Goal: Transaction & Acquisition: Purchase product/service

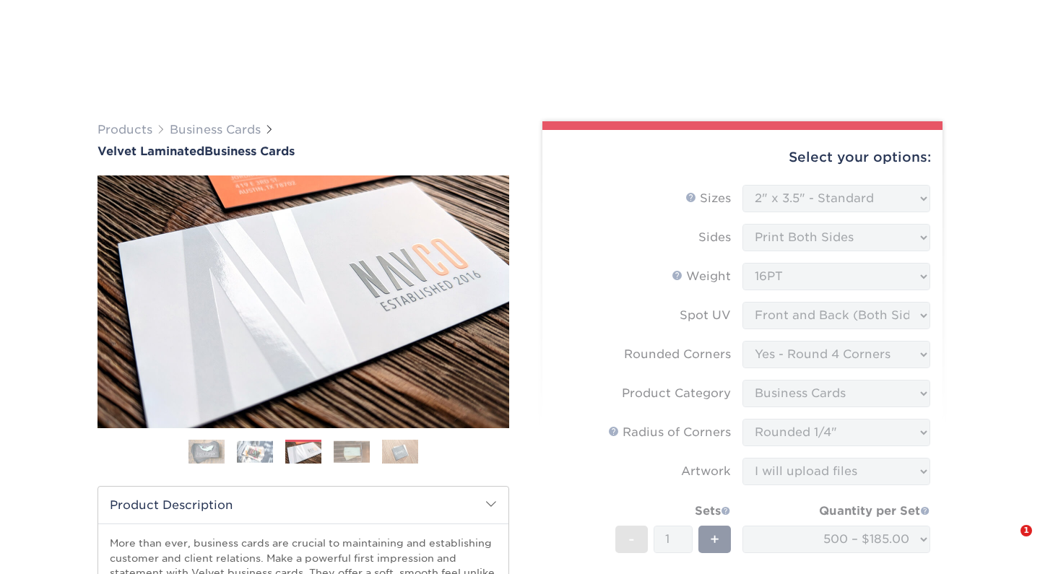
select select "2.00x3.50"
select select "7672df9e-0e0a-464d-8e1f-920c575e4da3"
select select "3b5148f1-0588-4f88-a218-97bcfdce65c1"
select select "479fbfe7-6a0c-4895-8c9a-81739b7486c9"
select select "upload"
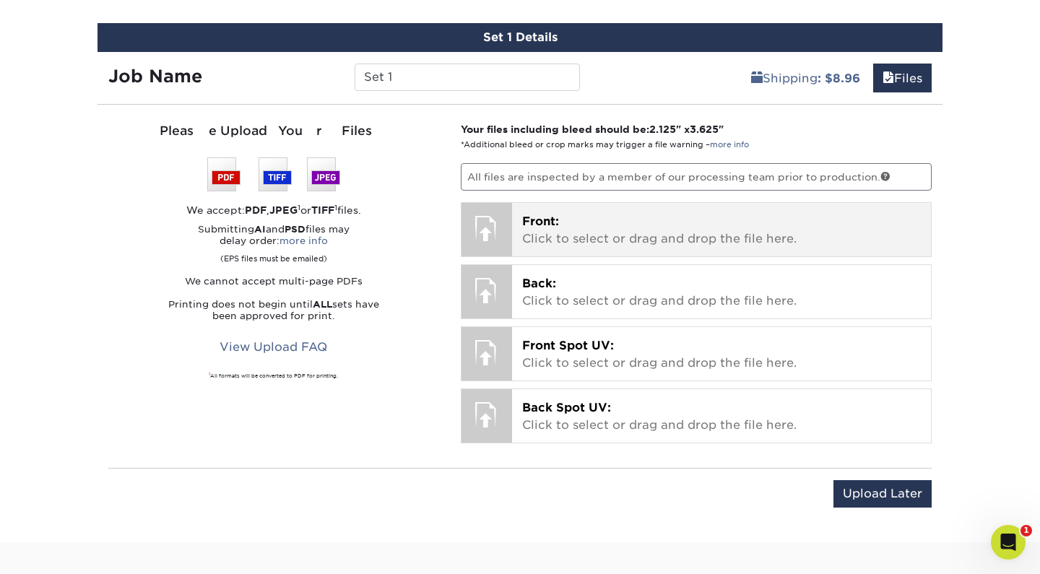
click at [701, 217] on p "Front: Click to select or drag and drop the file here." at bounding box center [721, 230] width 399 height 35
click at [613, 230] on p "Front: Click to select or drag and drop the file here." at bounding box center [721, 230] width 399 height 35
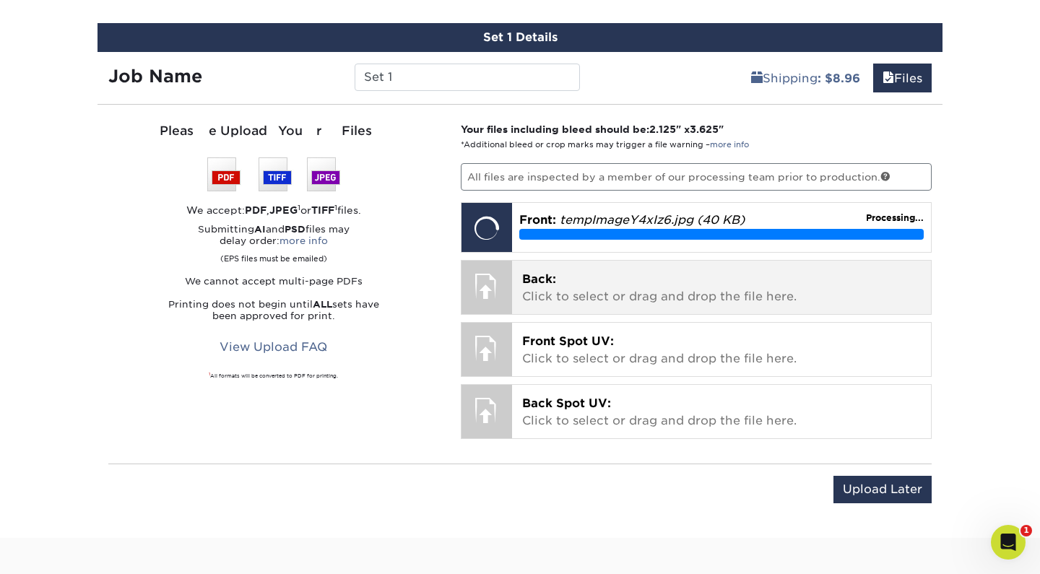
click at [665, 273] on p "Back: Click to select or drag and drop the file here." at bounding box center [721, 288] width 399 height 35
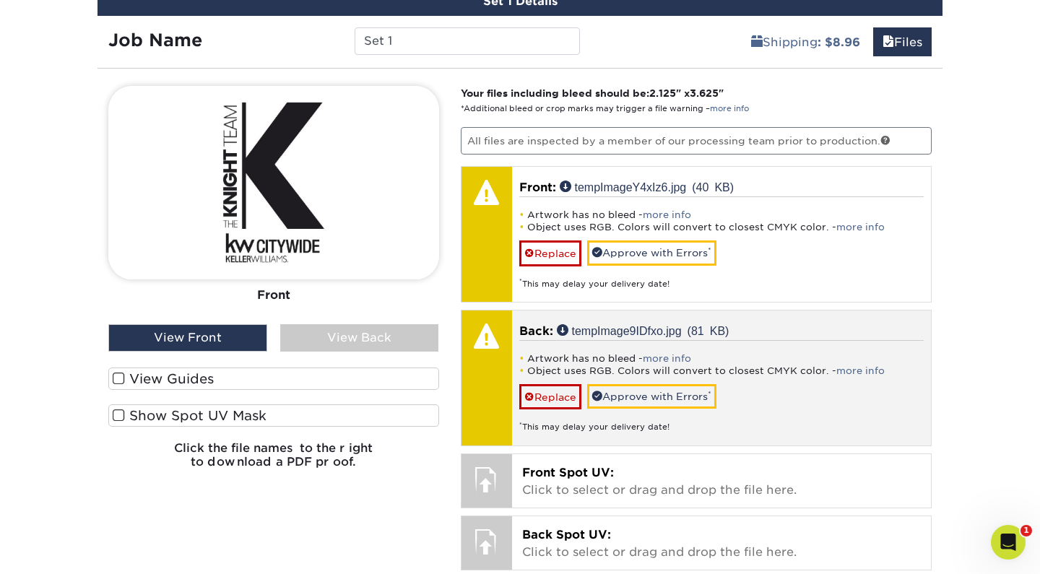
scroll to position [1022, 0]
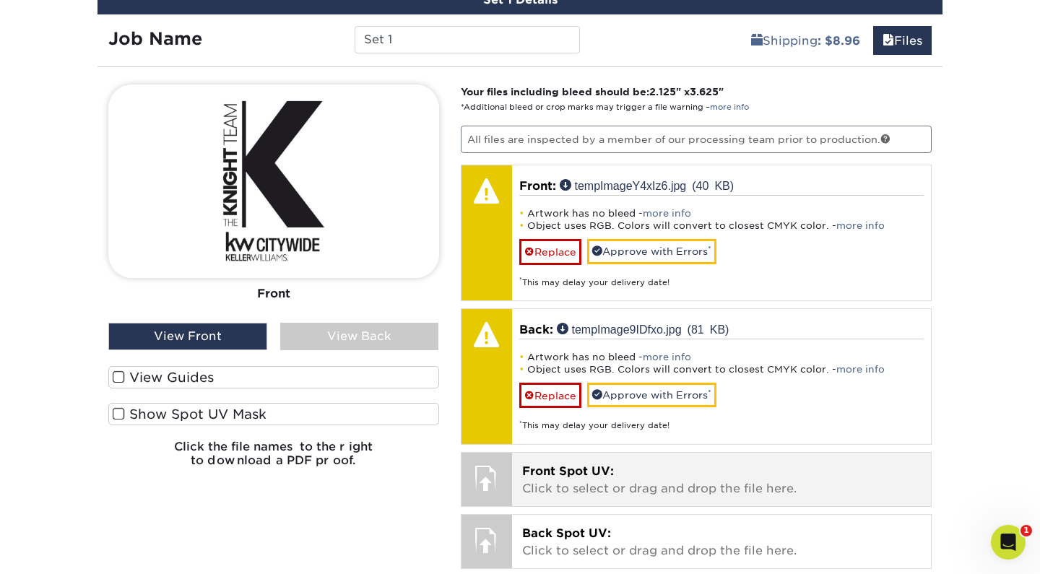
click at [599, 480] on p "Front Spot UV: Click to select or drag and drop the file here." at bounding box center [721, 480] width 399 height 35
click at [686, 453] on div "Front Spot UV: Click to select or drag and drop the file here. Choose file" at bounding box center [722, 479] width 420 height 53
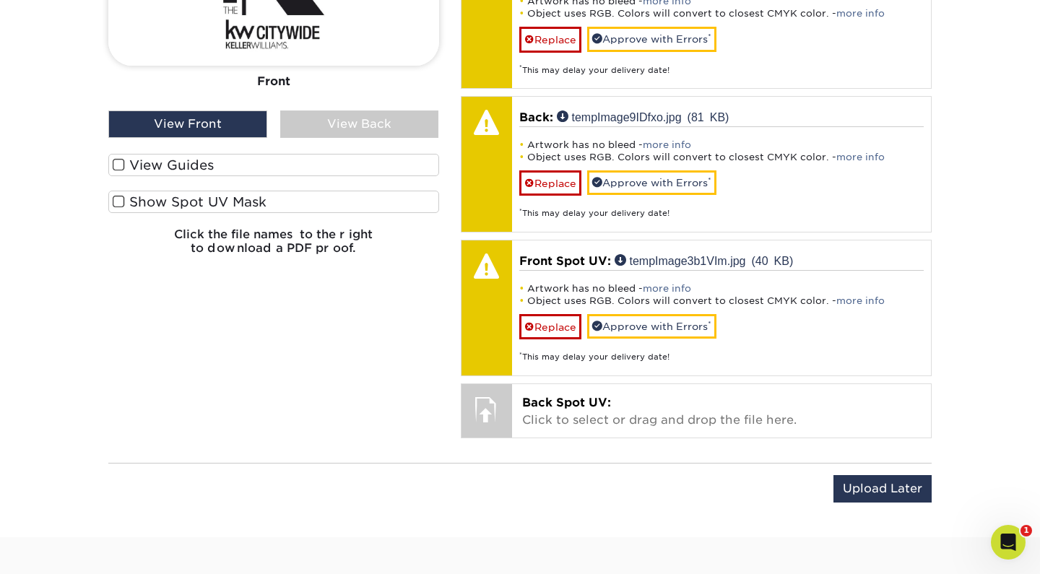
scroll to position [1237, 0]
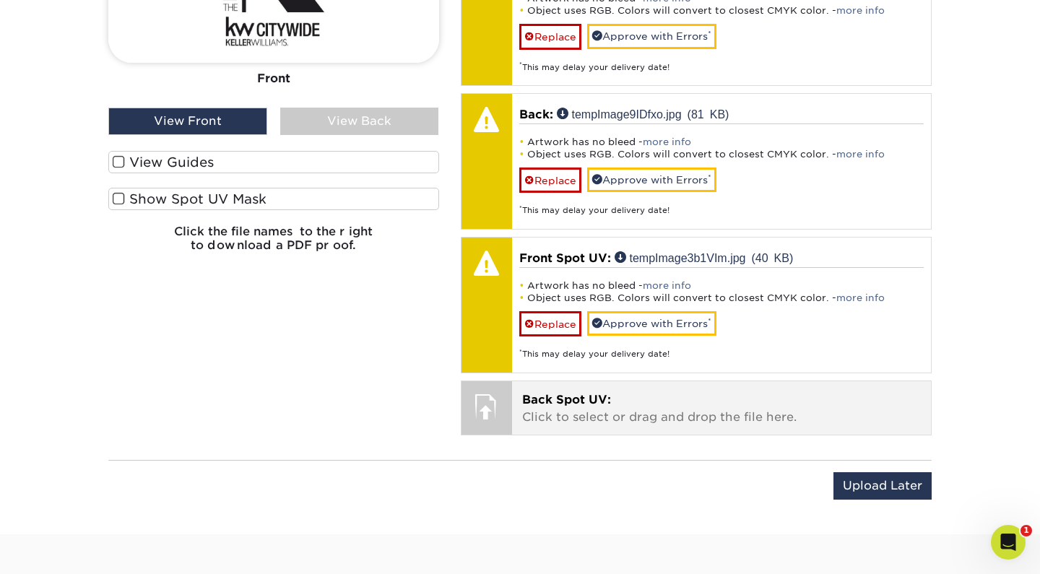
click at [842, 413] on p "Back Spot UV: Click to select or drag and drop the file here." at bounding box center [721, 409] width 399 height 35
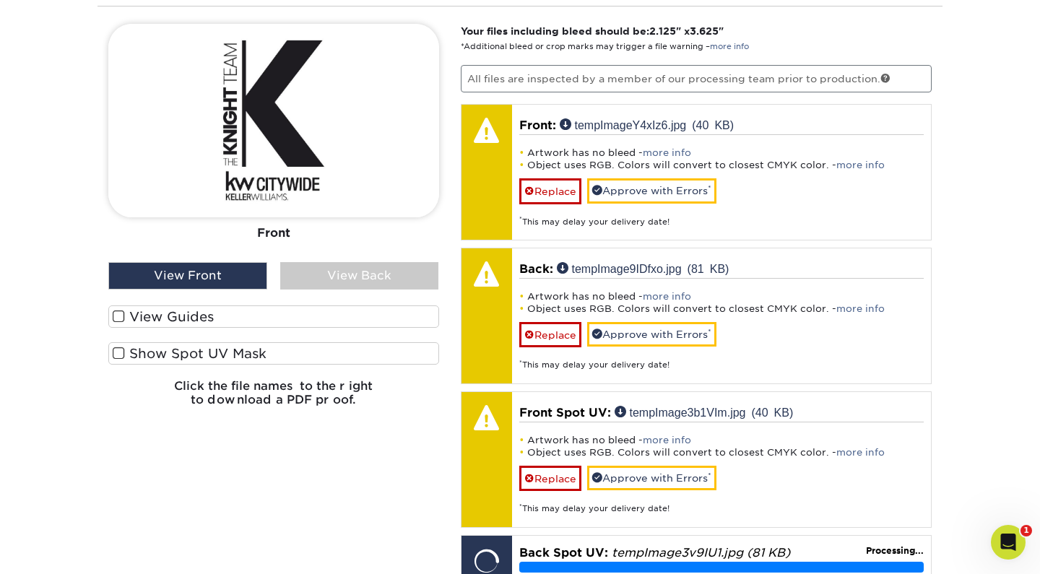
scroll to position [1082, 0]
click at [341, 272] on div "View Back" at bounding box center [359, 276] width 159 height 27
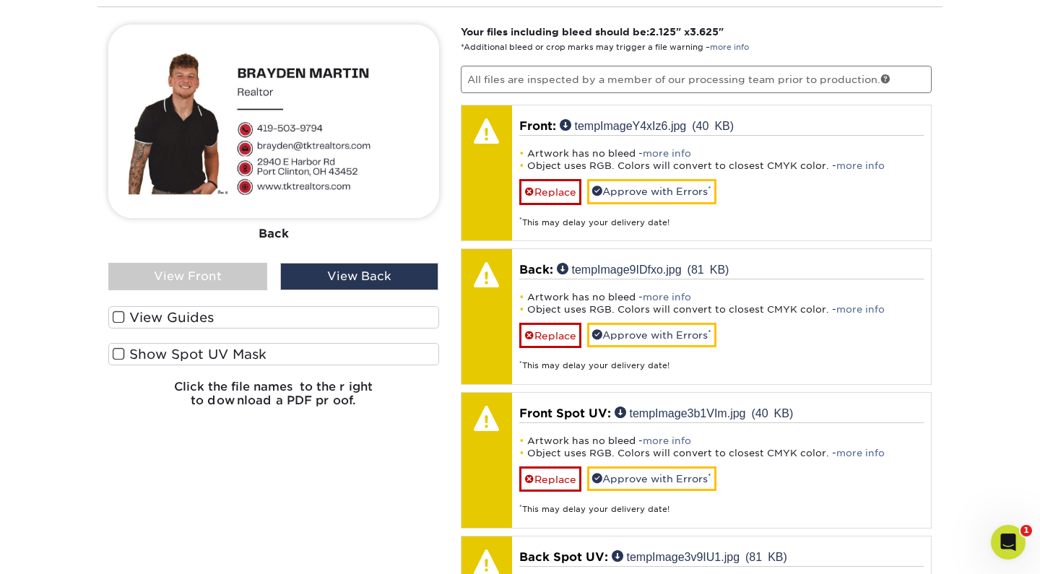
click at [214, 287] on div "Front Back View Front View Back Front" at bounding box center [273, 222] width 331 height 394
click at [202, 277] on div "View Front" at bounding box center [187, 276] width 159 height 27
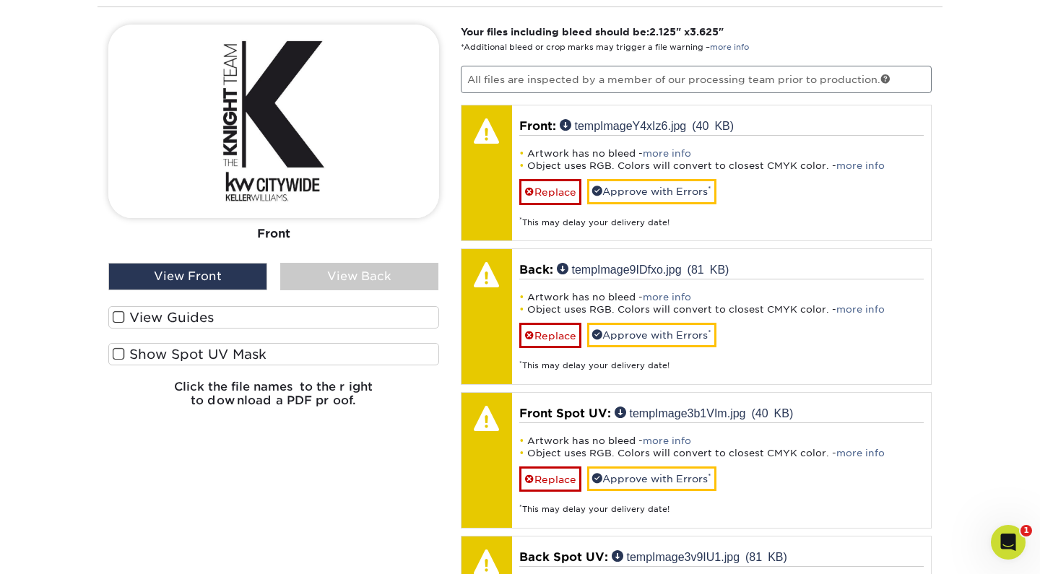
click at [118, 350] on span at bounding box center [119, 354] width 12 height 14
click at [0, 0] on input "Show Spot UV Mask" at bounding box center [0, 0] width 0 height 0
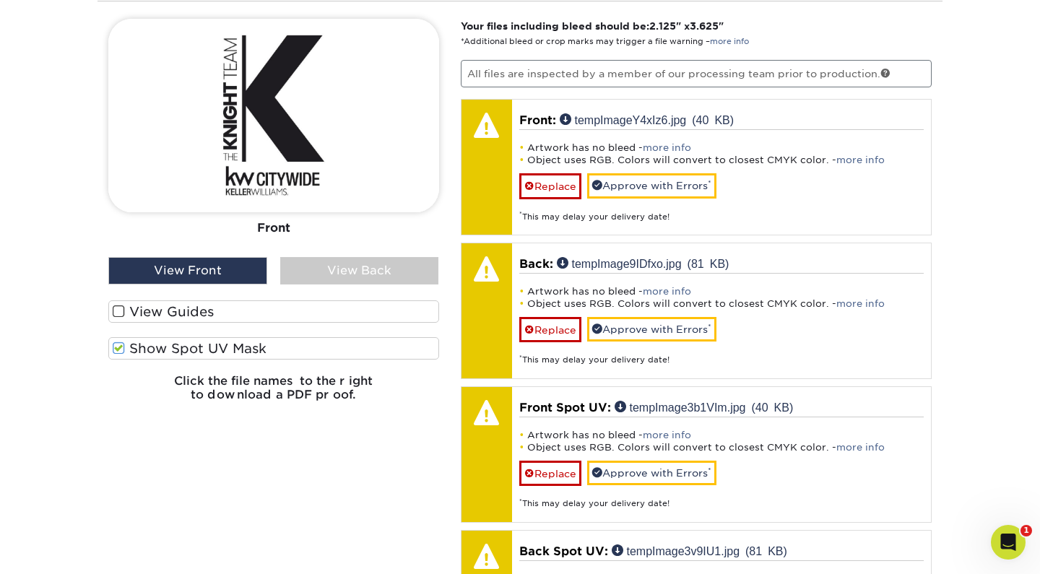
scroll to position [1089, 0]
click at [120, 341] on span at bounding box center [119, 348] width 12 height 14
click at [0, 0] on input "Show Spot UV Mask" at bounding box center [0, 0] width 0 height 0
click at [120, 341] on span at bounding box center [119, 348] width 12 height 14
click at [0, 0] on input "Show Spot UV Mask" at bounding box center [0, 0] width 0 height 0
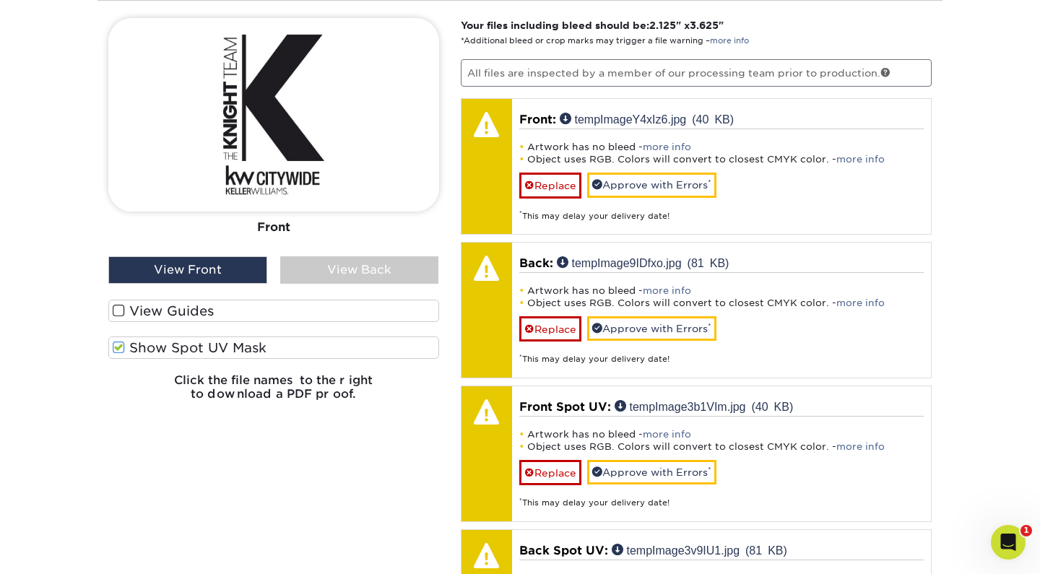
click at [349, 261] on div "View Back" at bounding box center [359, 269] width 159 height 27
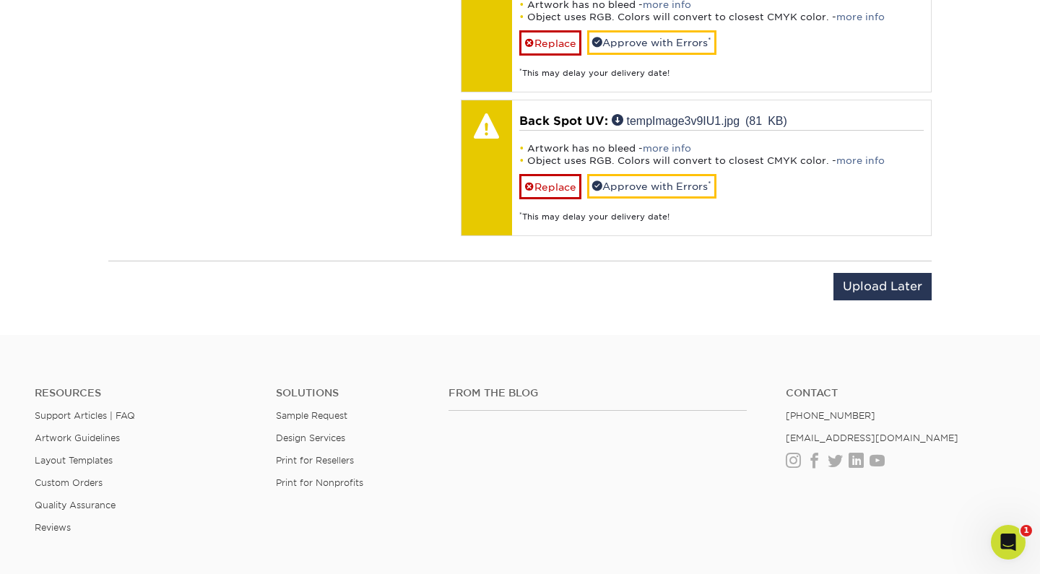
scroll to position [1506, 0]
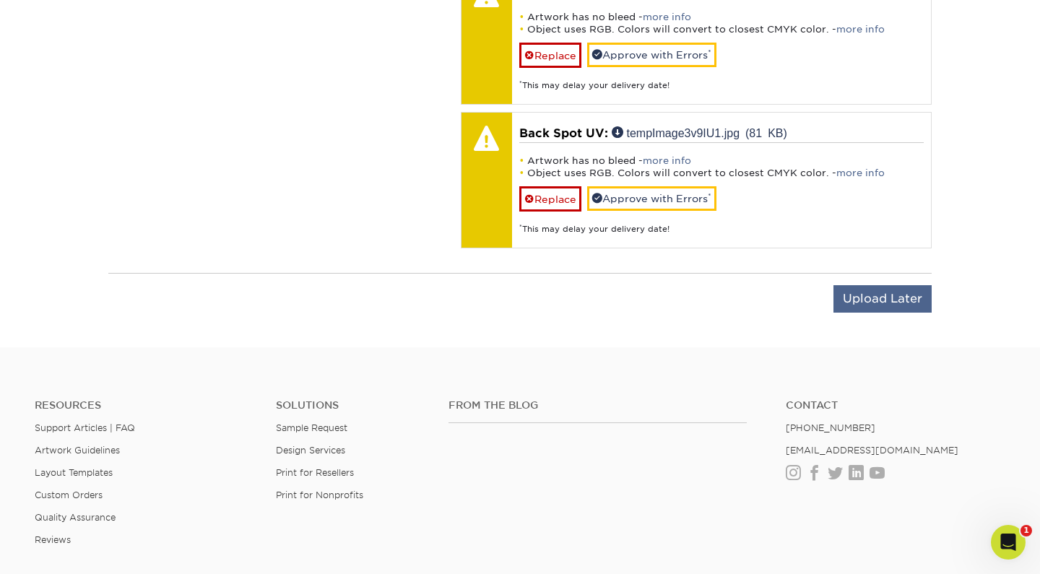
click at [868, 287] on input "Upload Later" at bounding box center [883, 298] width 98 height 27
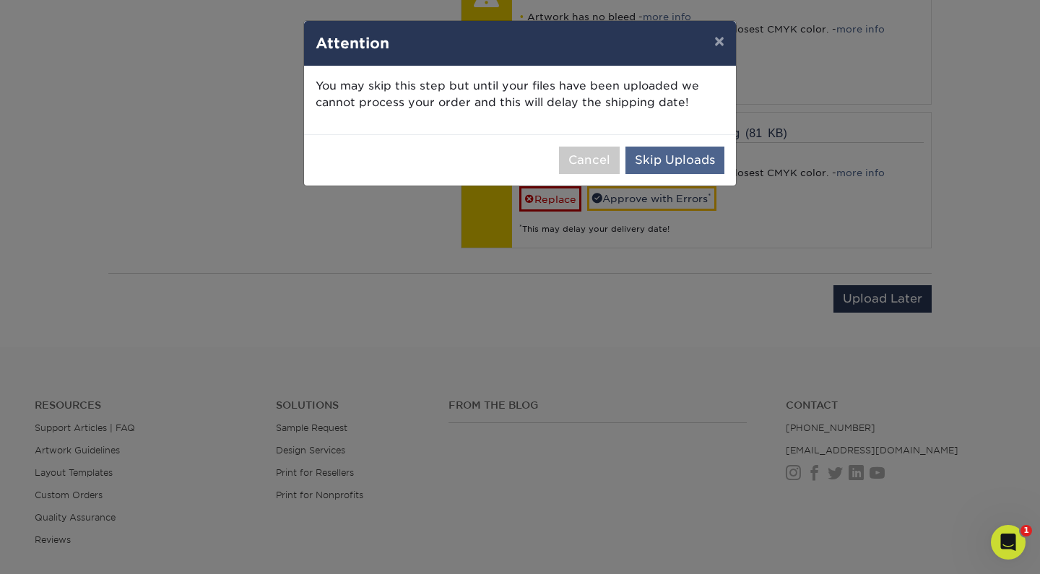
click at [691, 158] on button "Skip Uploads" at bounding box center [675, 160] width 99 height 27
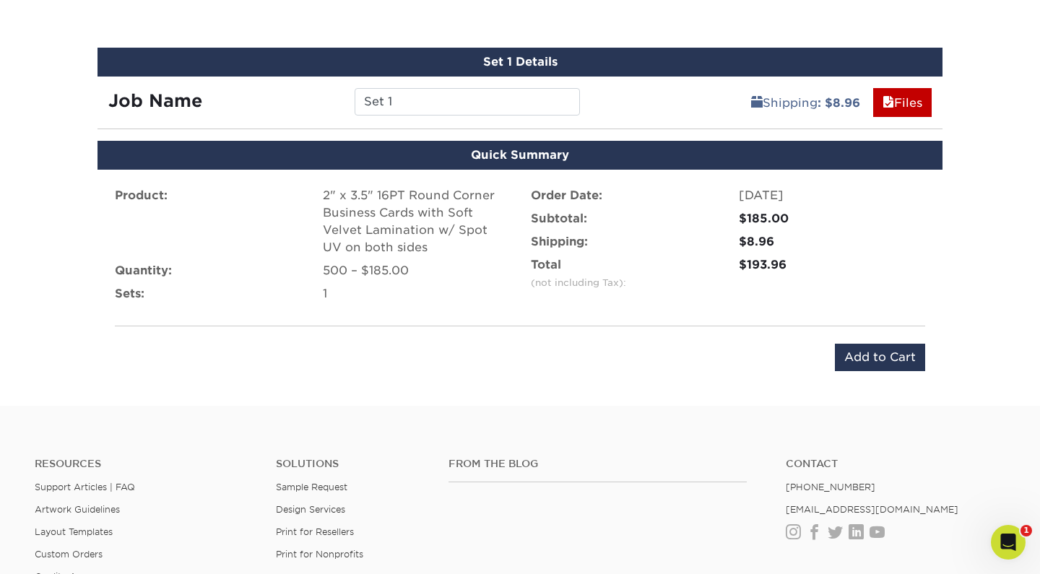
scroll to position [959, 0]
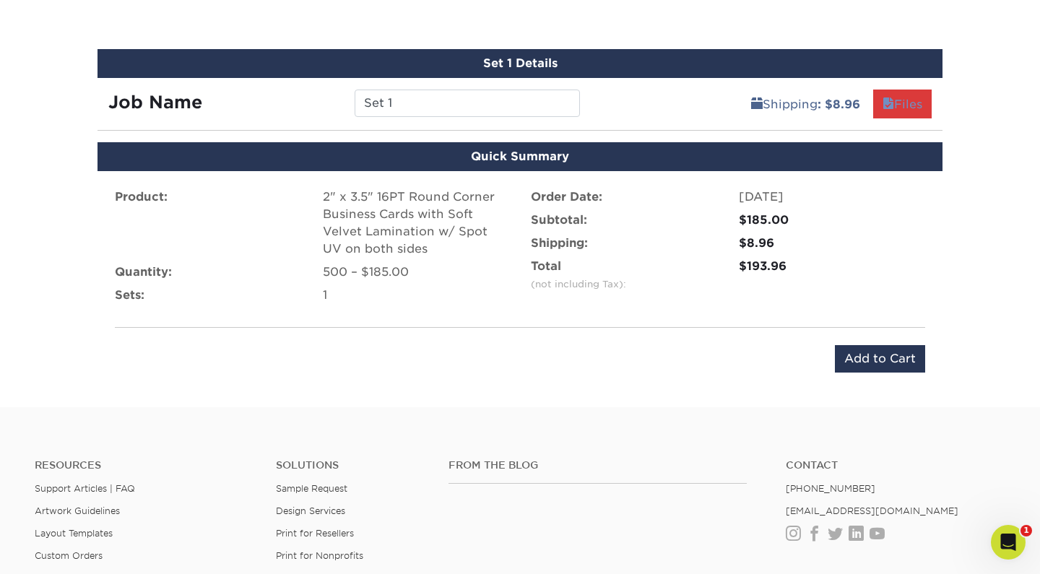
click at [903, 90] on link "Files" at bounding box center [902, 104] width 59 height 29
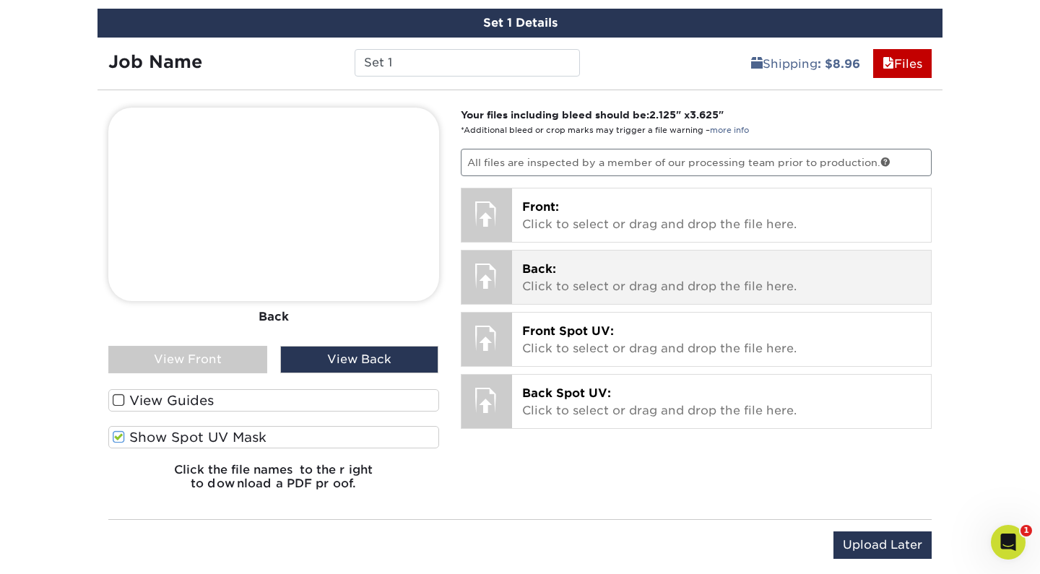
scroll to position [1000, 0]
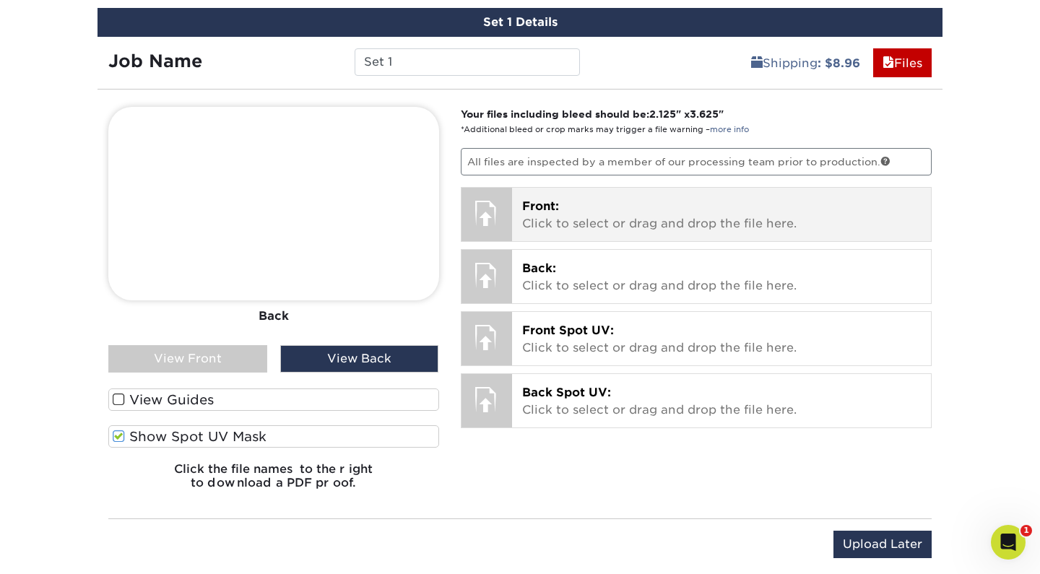
click at [616, 206] on p "Front: Click to select or drag and drop the file here." at bounding box center [721, 215] width 399 height 35
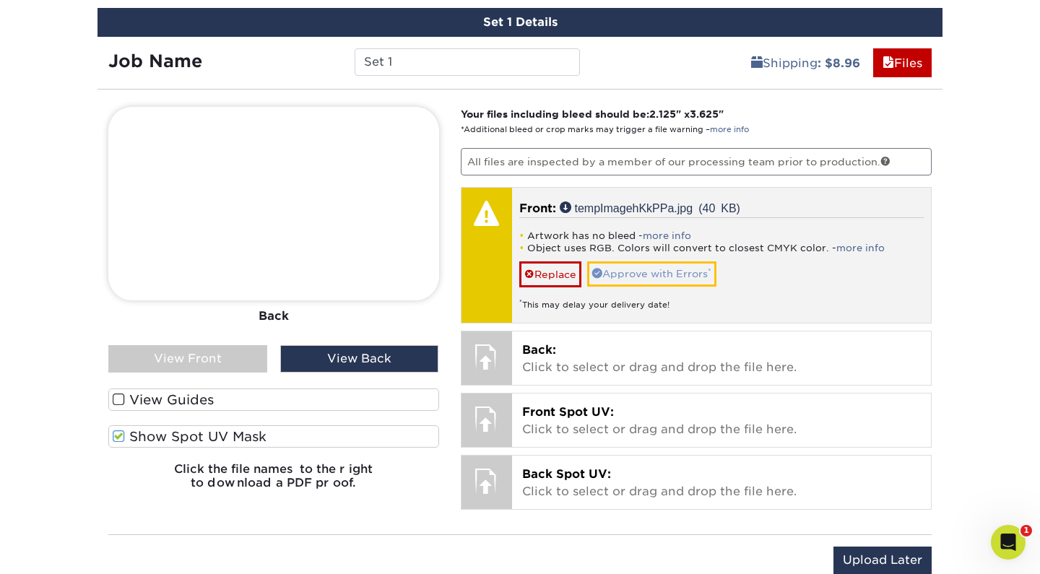
click at [670, 264] on link "Approve with Errors *" at bounding box center [651, 273] width 129 height 25
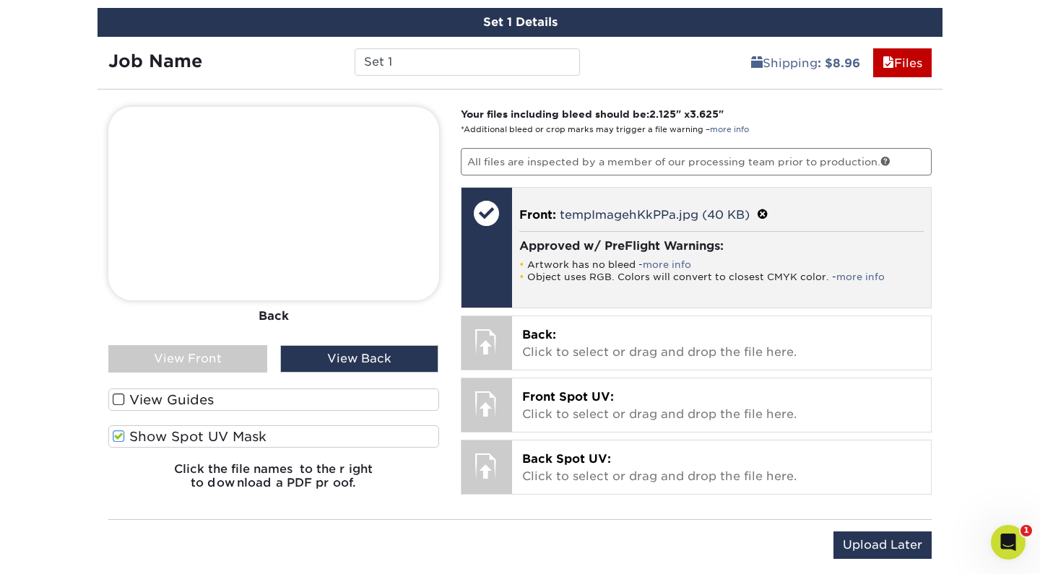
click at [653, 248] on div "Approved w/ PreFlight Warnings: Artwork has no bleed - more info Object uses RG…" at bounding box center [721, 260] width 405 height 59
click at [630, 239] on h4 "Approved w/ PreFlight Warnings:" at bounding box center [721, 246] width 405 height 14
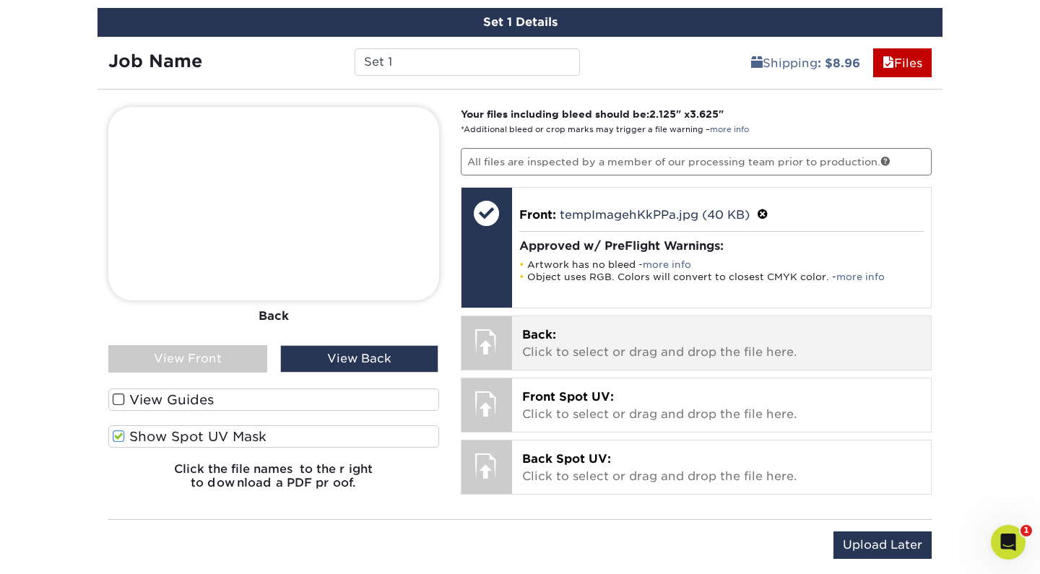
click at [649, 334] on p "Back: Click to select or drag and drop the file here." at bounding box center [721, 344] width 399 height 35
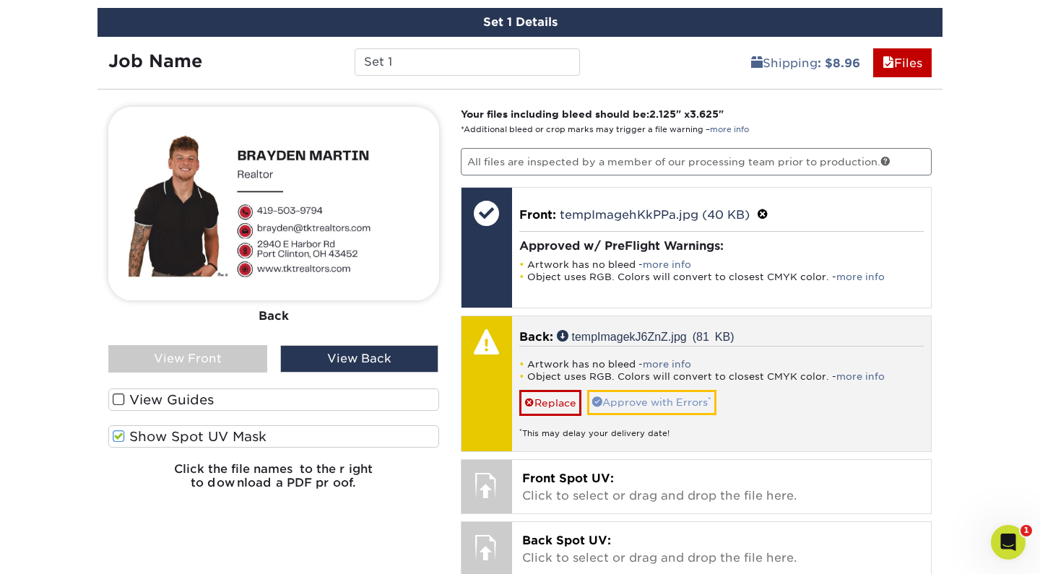
click at [680, 393] on link "Approve with Errors *" at bounding box center [651, 402] width 129 height 25
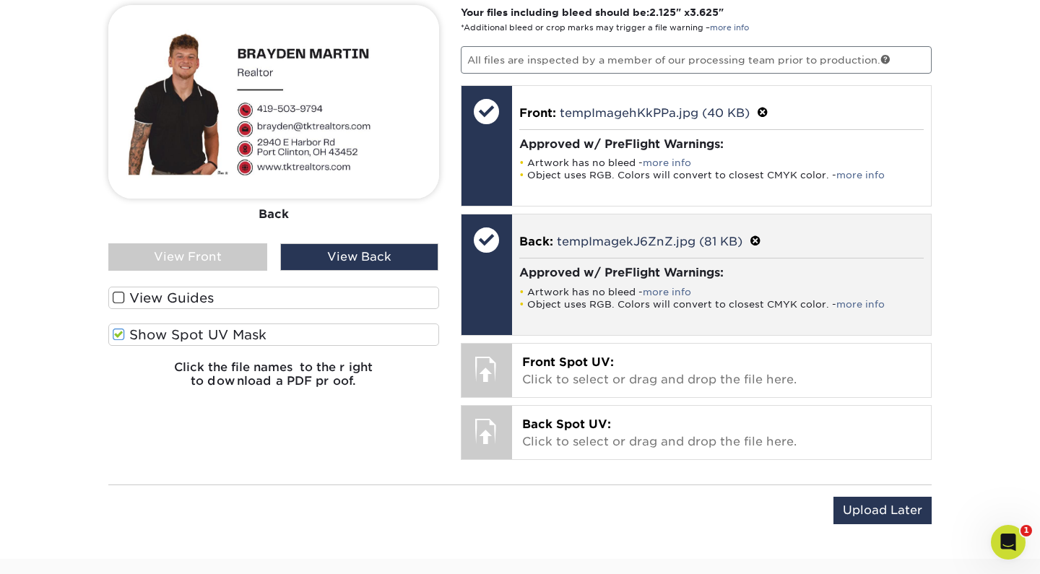
scroll to position [1115, 0]
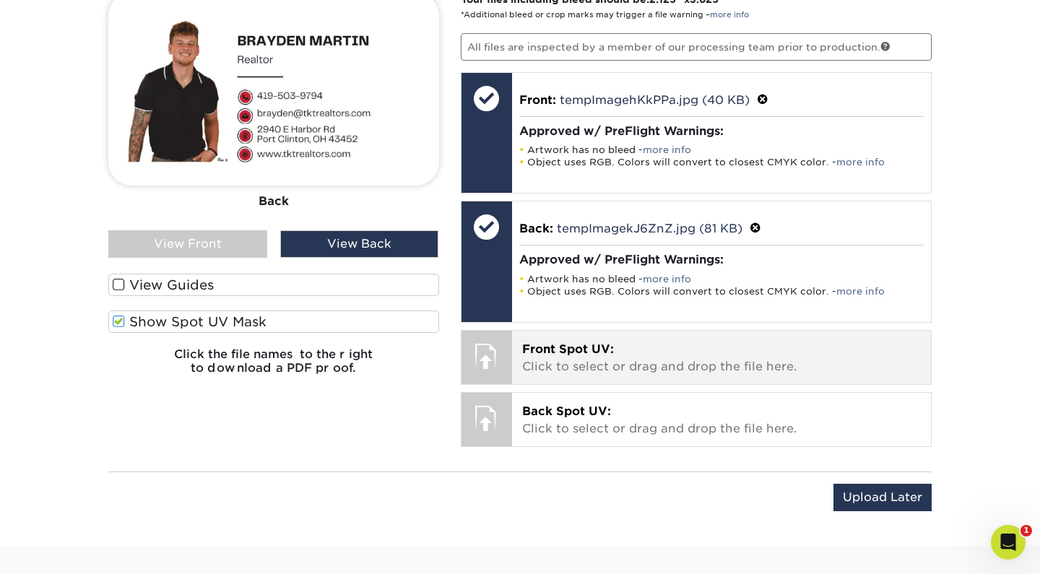
click at [679, 353] on p "Front Spot UV: Click to select or drag and drop the file here." at bounding box center [721, 358] width 399 height 35
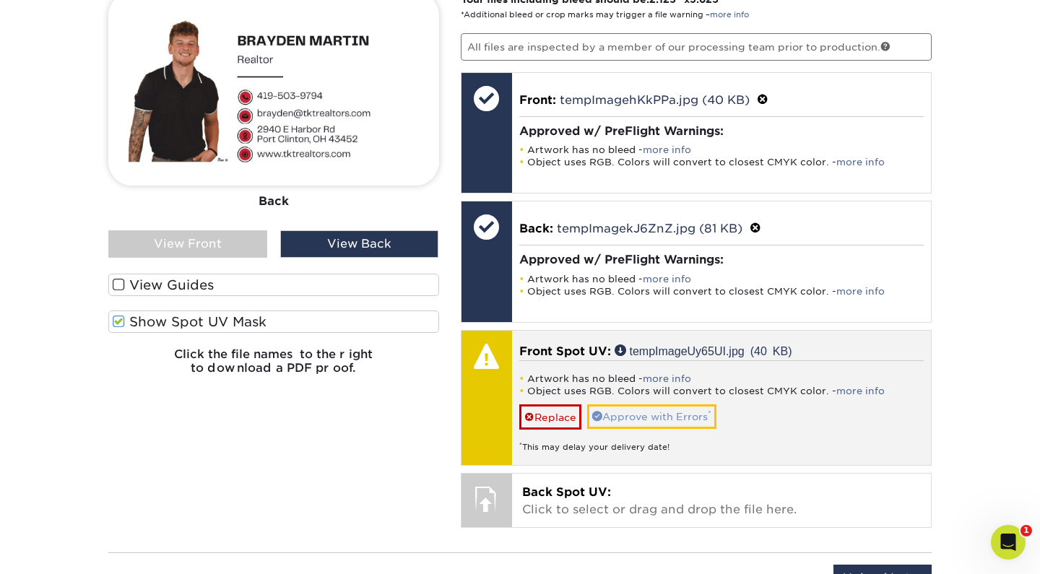
click at [653, 405] on link "Approve with Errors *" at bounding box center [651, 417] width 129 height 25
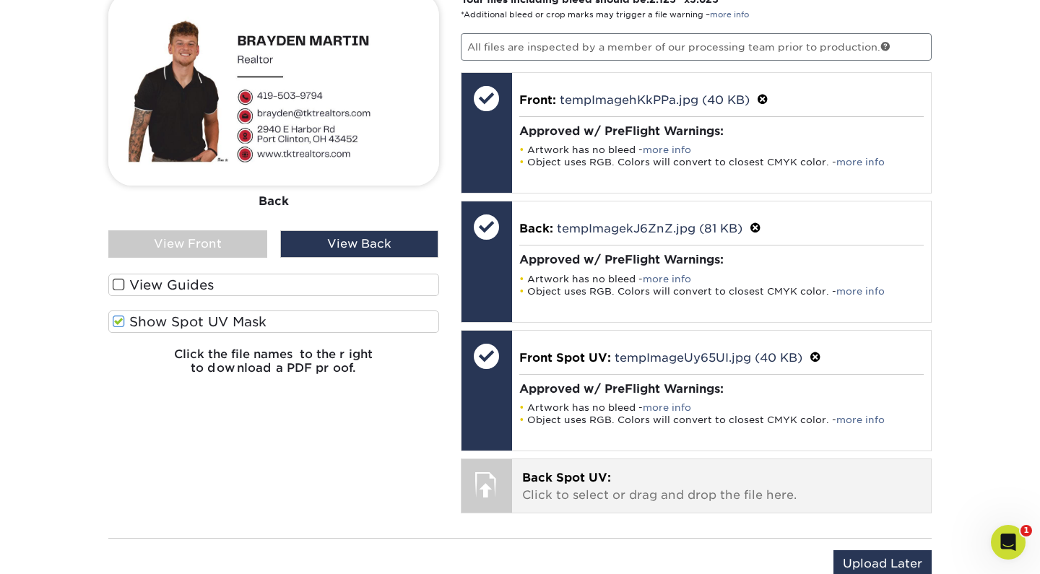
click at [662, 476] on p "Back Spot UV: Click to select or drag and drop the file here." at bounding box center [721, 487] width 399 height 35
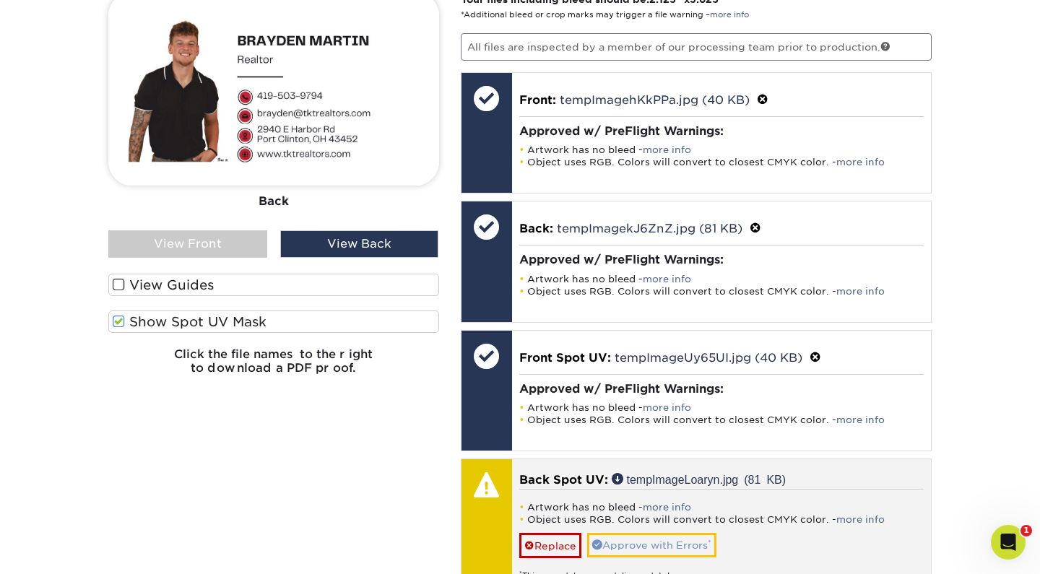
click at [678, 533] on link "Approve with Errors *" at bounding box center [651, 545] width 129 height 25
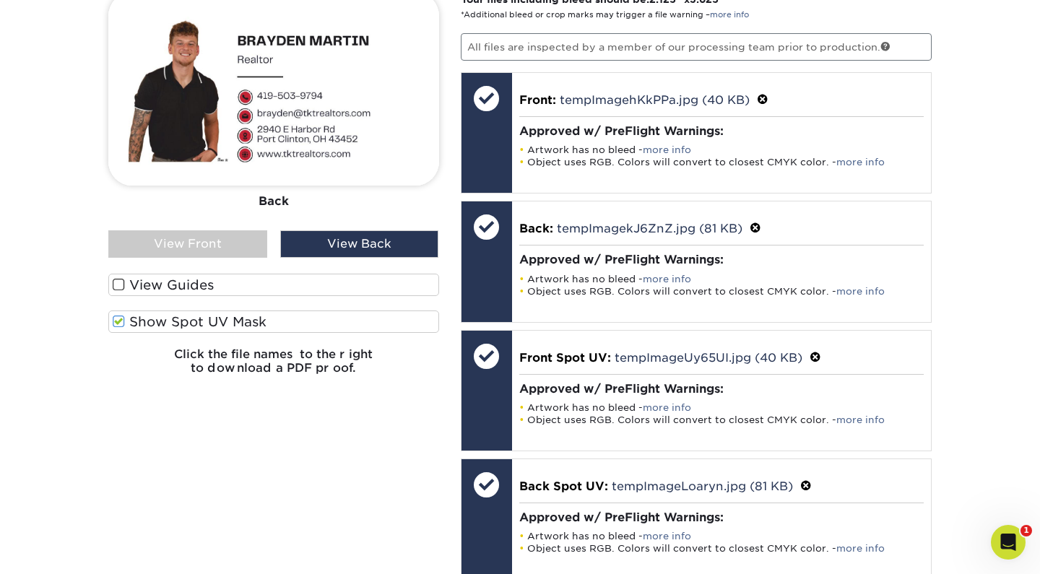
click at [118, 316] on span at bounding box center [119, 322] width 12 height 14
click at [0, 0] on input "Show Spot UV Mask" at bounding box center [0, 0] width 0 height 0
click at [118, 316] on span at bounding box center [119, 322] width 12 height 14
click at [0, 0] on input "Show Spot UV Mask" at bounding box center [0, 0] width 0 height 0
click at [224, 241] on div "View Front" at bounding box center [187, 243] width 159 height 27
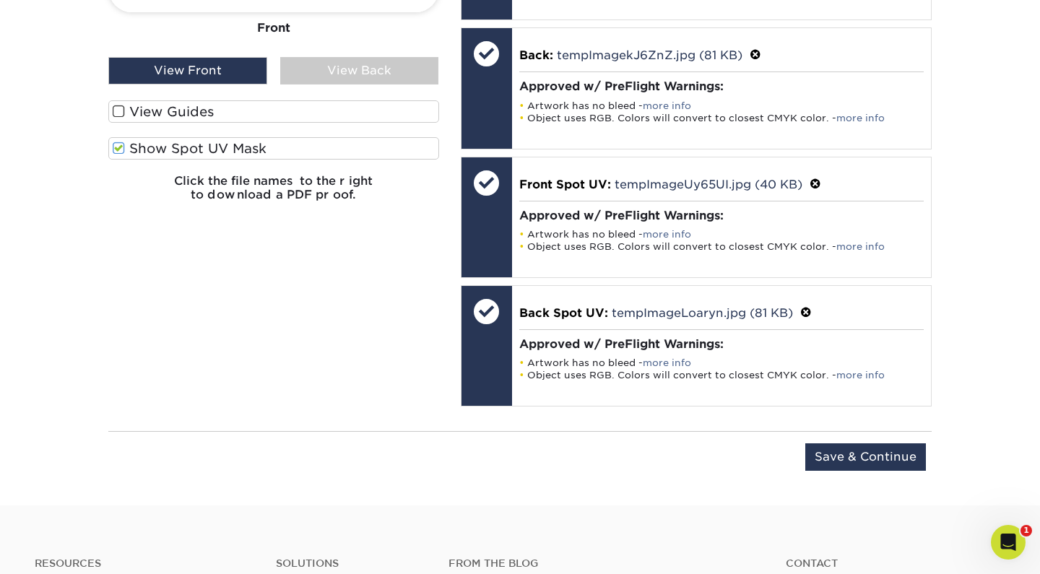
scroll to position [1513, 0]
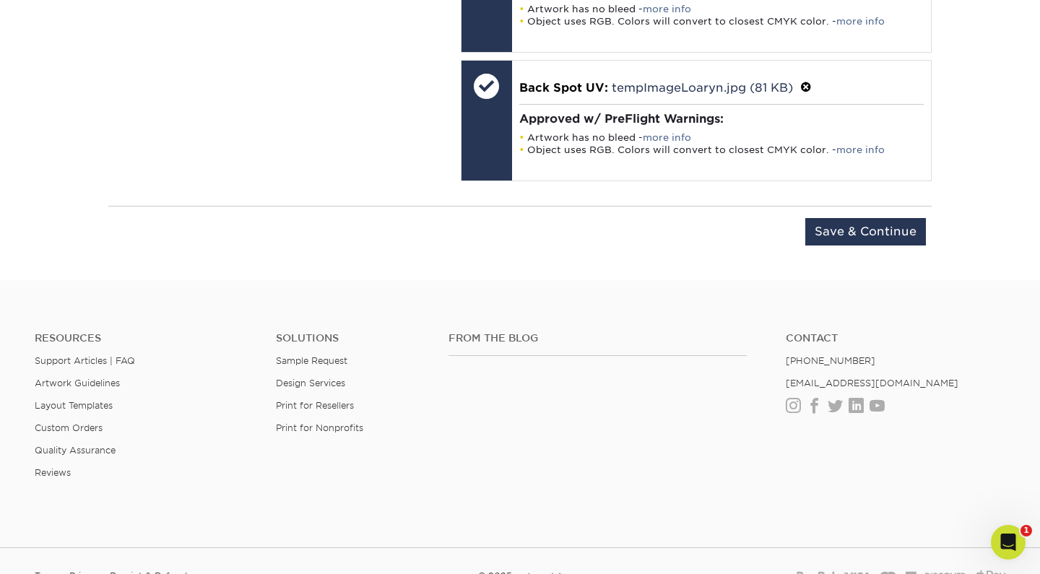
click at [849, 243] on div "Upload Later Save & Continue Continue" at bounding box center [519, 240] width 823 height 45
click at [849, 234] on input "Save & Continue" at bounding box center [865, 231] width 121 height 27
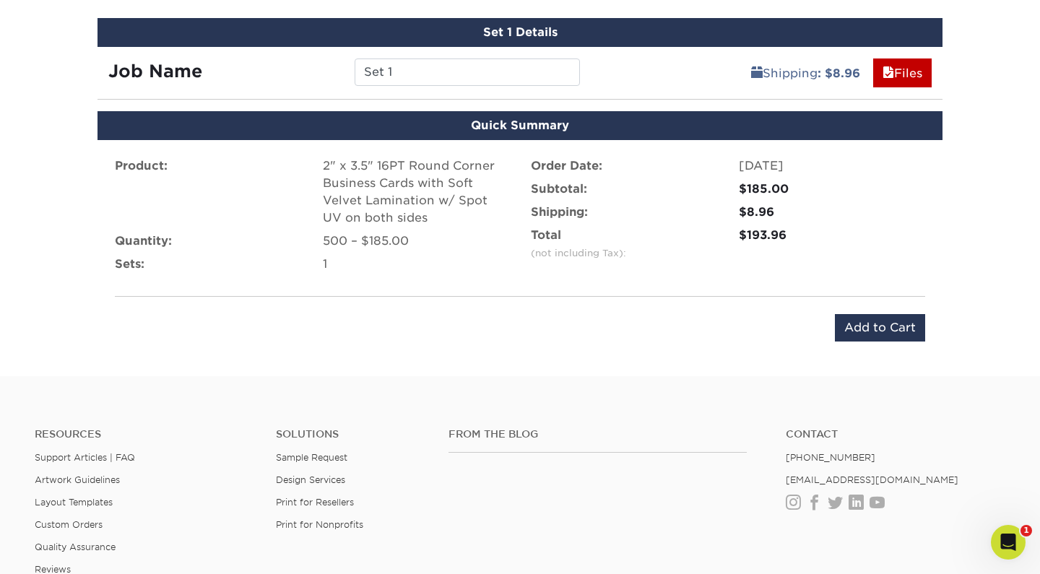
scroll to position [895, 0]
